Goal: Information Seeking & Learning: Learn about a topic

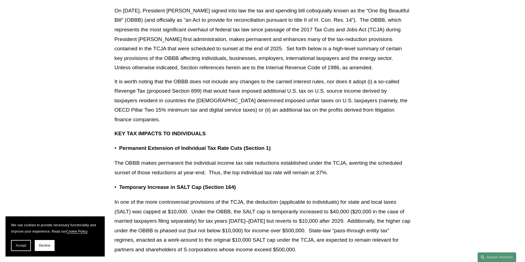
scroll to position [165, 0]
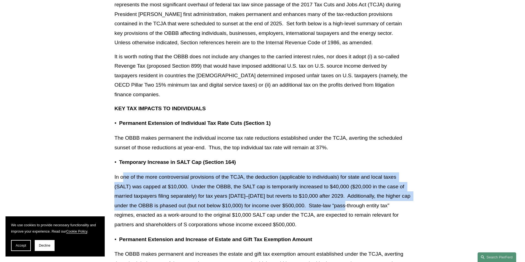
drag, startPoint x: 126, startPoint y: 177, endPoint x: 354, endPoint y: 205, distance: 230.4
click at [354, 205] on p "In one of the more controversial provisions of the TCJA, the deduction (applica…" at bounding box center [262, 201] width 296 height 57
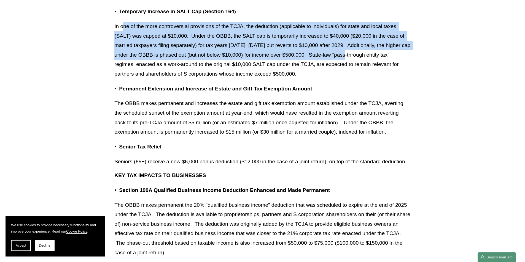
scroll to position [358, 0]
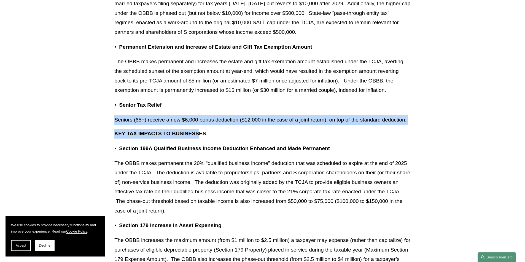
drag, startPoint x: 116, startPoint y: 120, endPoint x: 194, endPoint y: 127, distance: 78.2
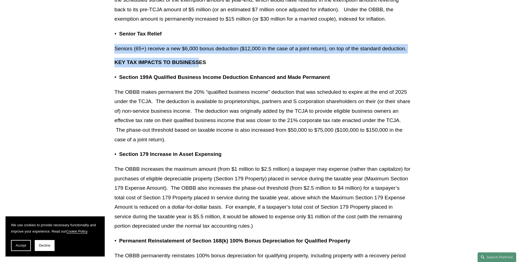
scroll to position [496, 0]
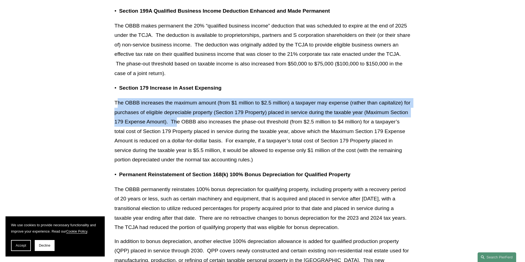
drag, startPoint x: 127, startPoint y: 103, endPoint x: 197, endPoint y: 118, distance: 72.4
click at [197, 118] on p "The OBBB increases the maximum amount (from $1 million to $2.5 million) a taxpa…" at bounding box center [262, 131] width 296 height 67
click at [188, 125] on p "The OBBB increases the maximum amount (from $1 million to $2.5 million) a taxpa…" at bounding box center [262, 131] width 296 height 67
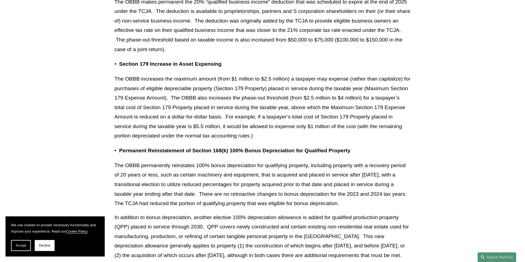
scroll to position [551, 0]
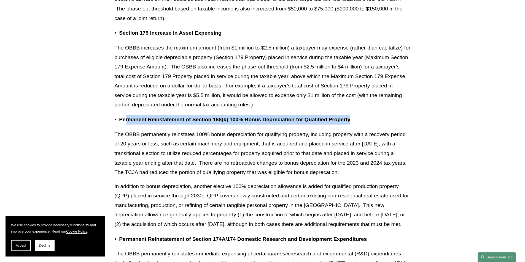
drag, startPoint x: 132, startPoint y: 118, endPoint x: 354, endPoint y: 119, distance: 221.7
click at [354, 119] on p "Permanent Reinstatement of Section 168(k) 100% Bonus Depreciation for Qualified…" at bounding box center [264, 120] width 291 height 10
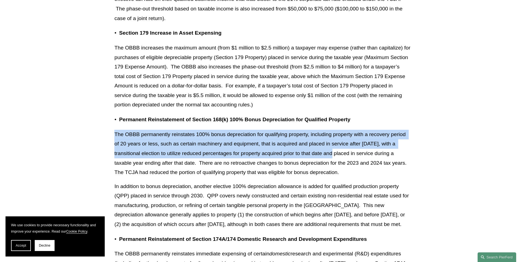
drag, startPoint x: 114, startPoint y: 135, endPoint x: 324, endPoint y: 150, distance: 210.1
click at [324, 150] on p "The OBBB permanently reinstates 100% bonus depreciation for qualifying property…" at bounding box center [262, 154] width 296 height 48
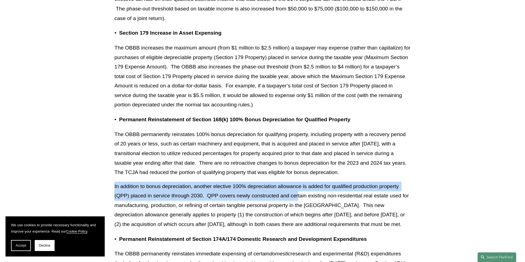
drag, startPoint x: 122, startPoint y: 185, endPoint x: 298, endPoint y: 194, distance: 176.5
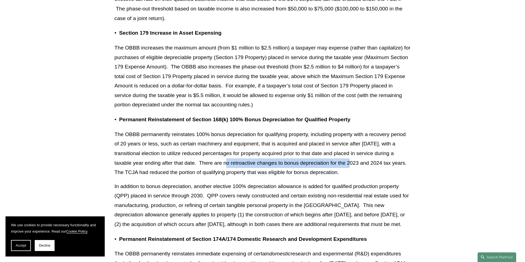
drag, startPoint x: 202, startPoint y: 164, endPoint x: 330, endPoint y: 167, distance: 127.3
click at [330, 167] on p "The OBBB permanently reinstates 100% bonus depreciation for qualifying property…" at bounding box center [262, 154] width 296 height 48
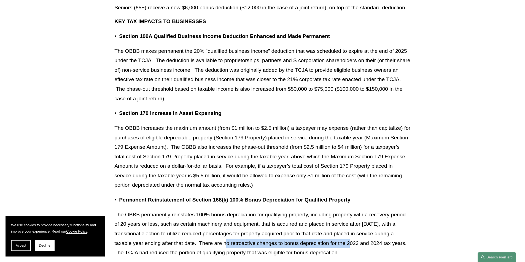
scroll to position [468, 0]
